Goal: Transaction & Acquisition: Book appointment/travel/reservation

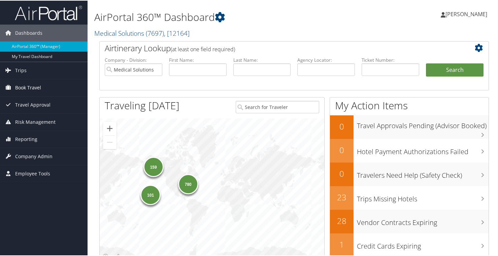
click at [25, 90] on span "Book Travel" at bounding box center [28, 86] width 26 height 17
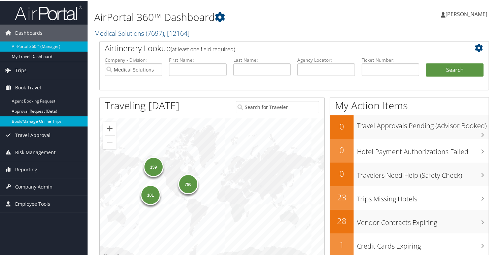
click at [22, 123] on link "Book/Manage Online Trips" at bounding box center [44, 121] width 88 height 10
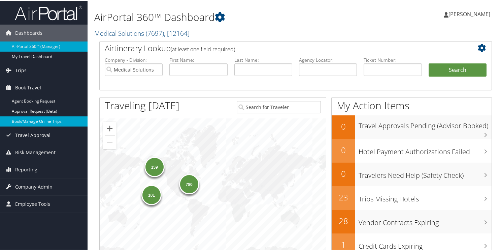
click at [31, 118] on link "Book/Manage Online Trips" at bounding box center [44, 121] width 88 height 10
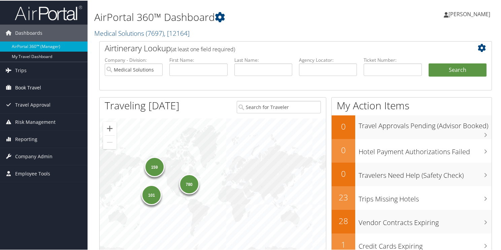
click at [39, 88] on span "Book Travel" at bounding box center [28, 86] width 26 height 17
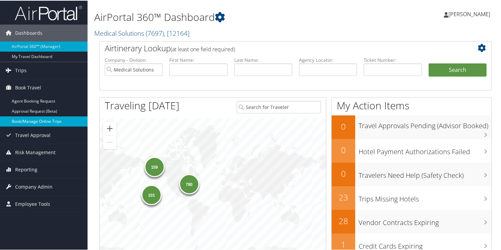
click at [37, 120] on link "Book/Manage Online Trips" at bounding box center [44, 121] width 88 height 10
click at [26, 119] on link "Book/Manage Online Trips" at bounding box center [44, 121] width 88 height 10
